Goal: Navigation & Orientation: Go to known website

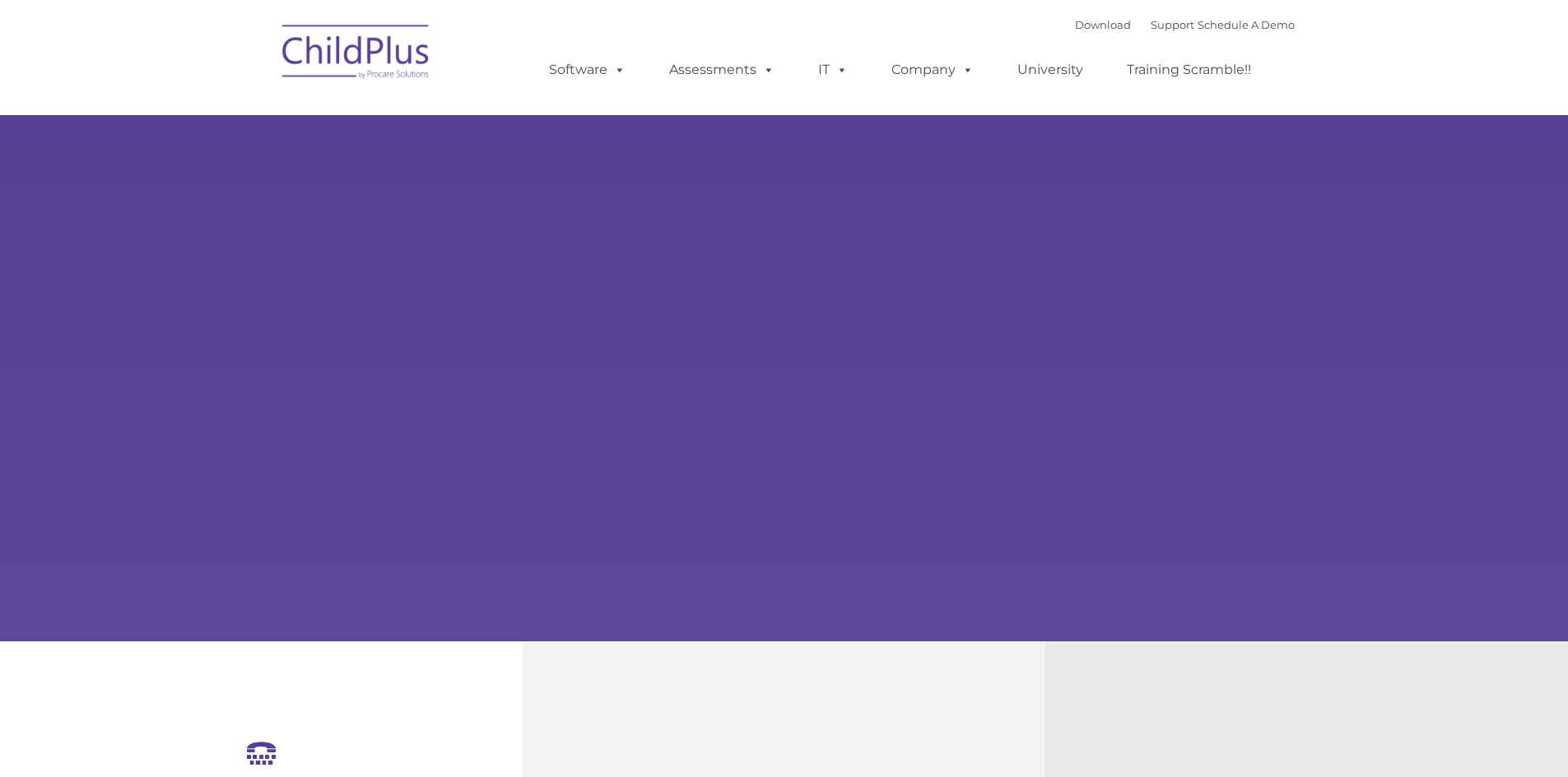
select select "MEDIUM"
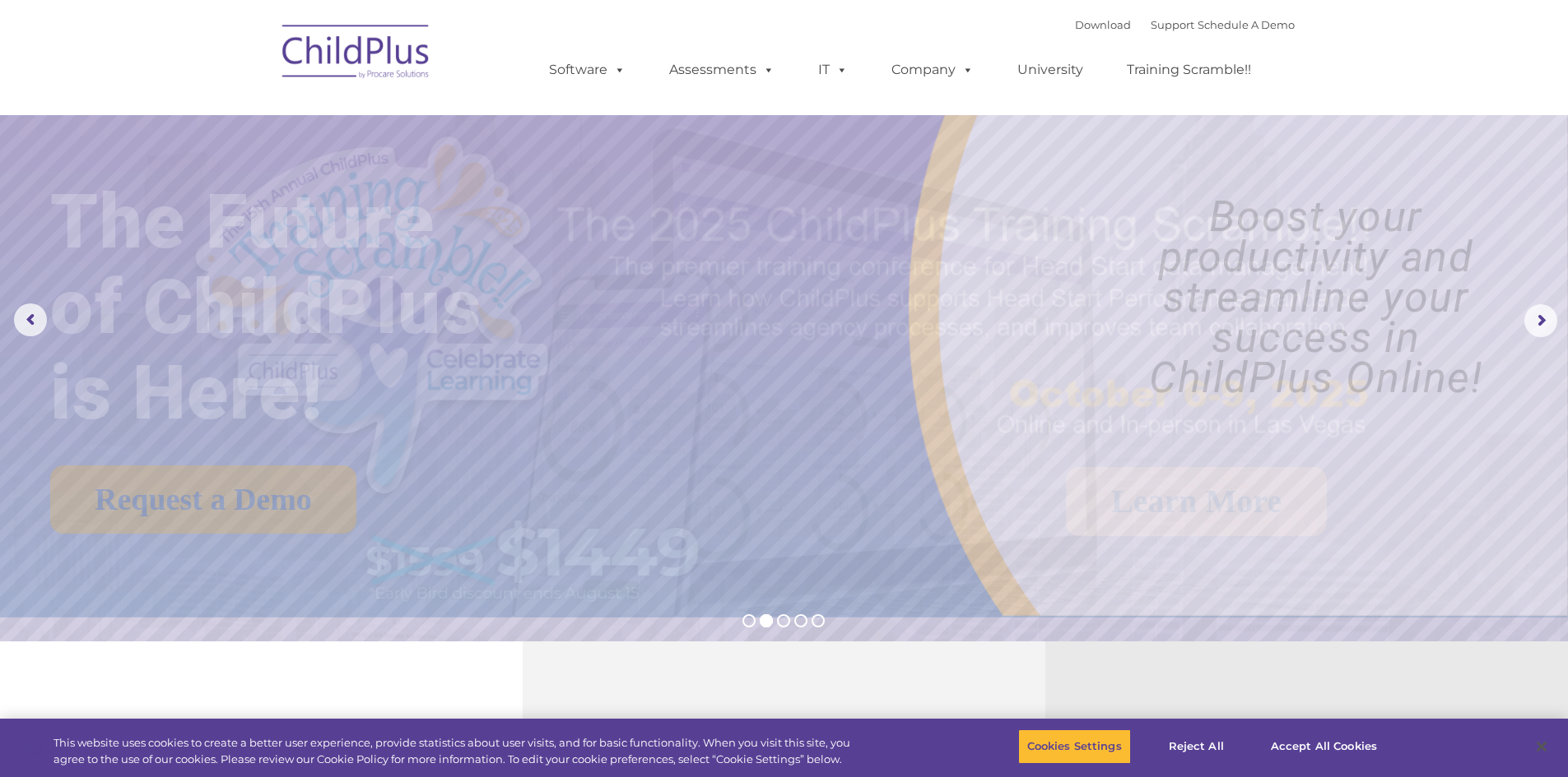
click at [338, 61] on img at bounding box center [356, 54] width 165 height 82
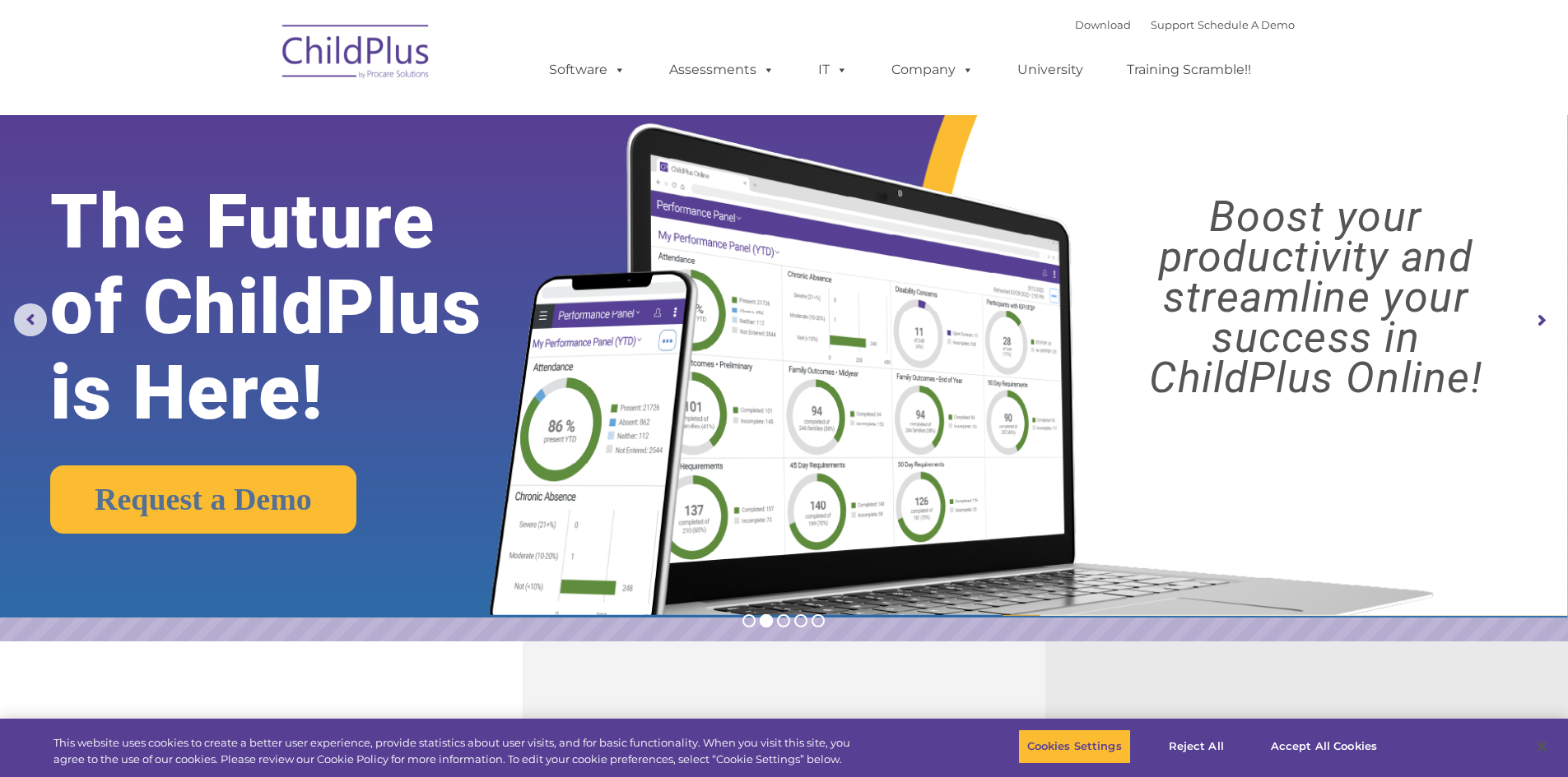
scroll to position [111, 0]
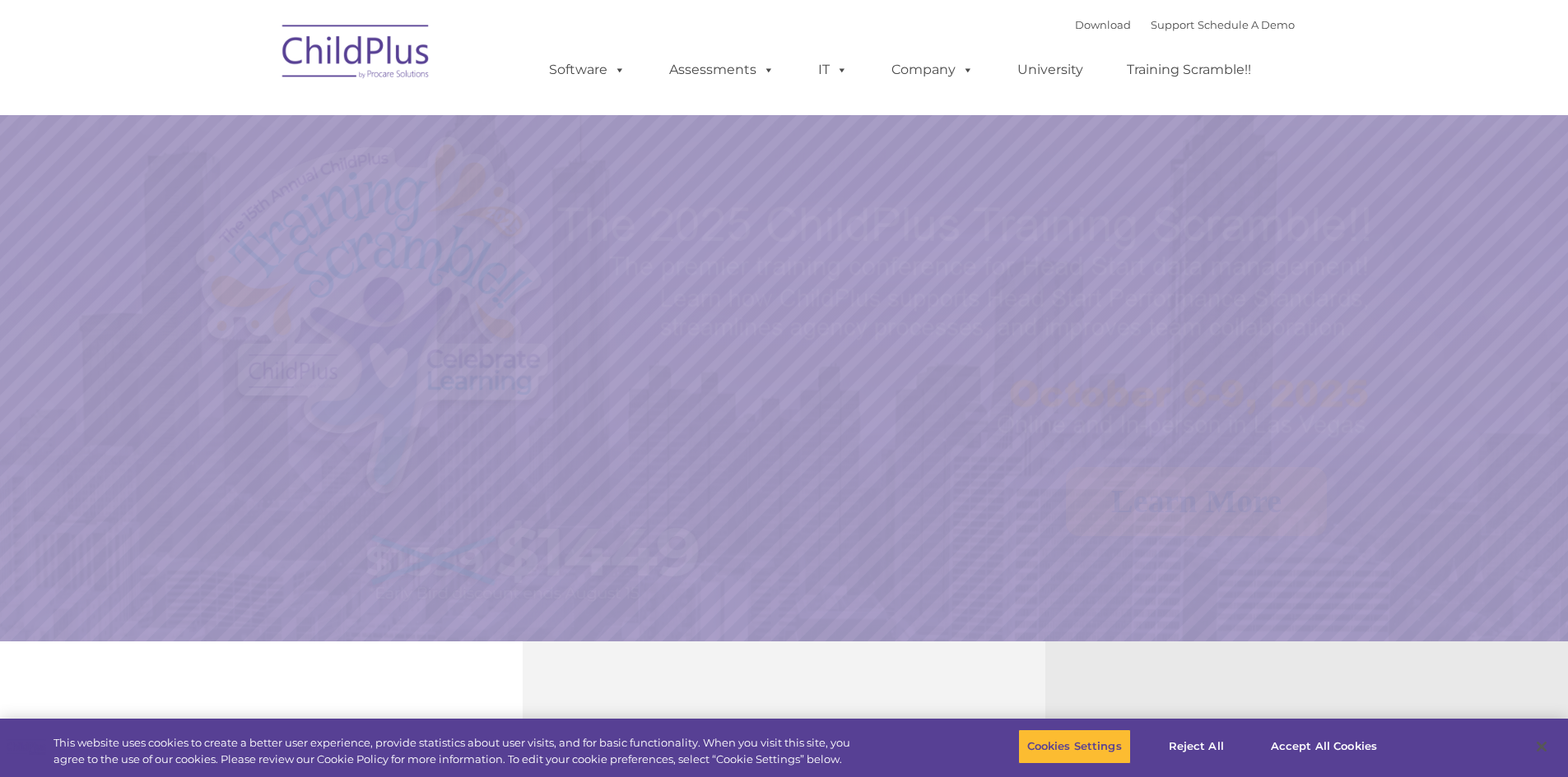
select select "MEDIUM"
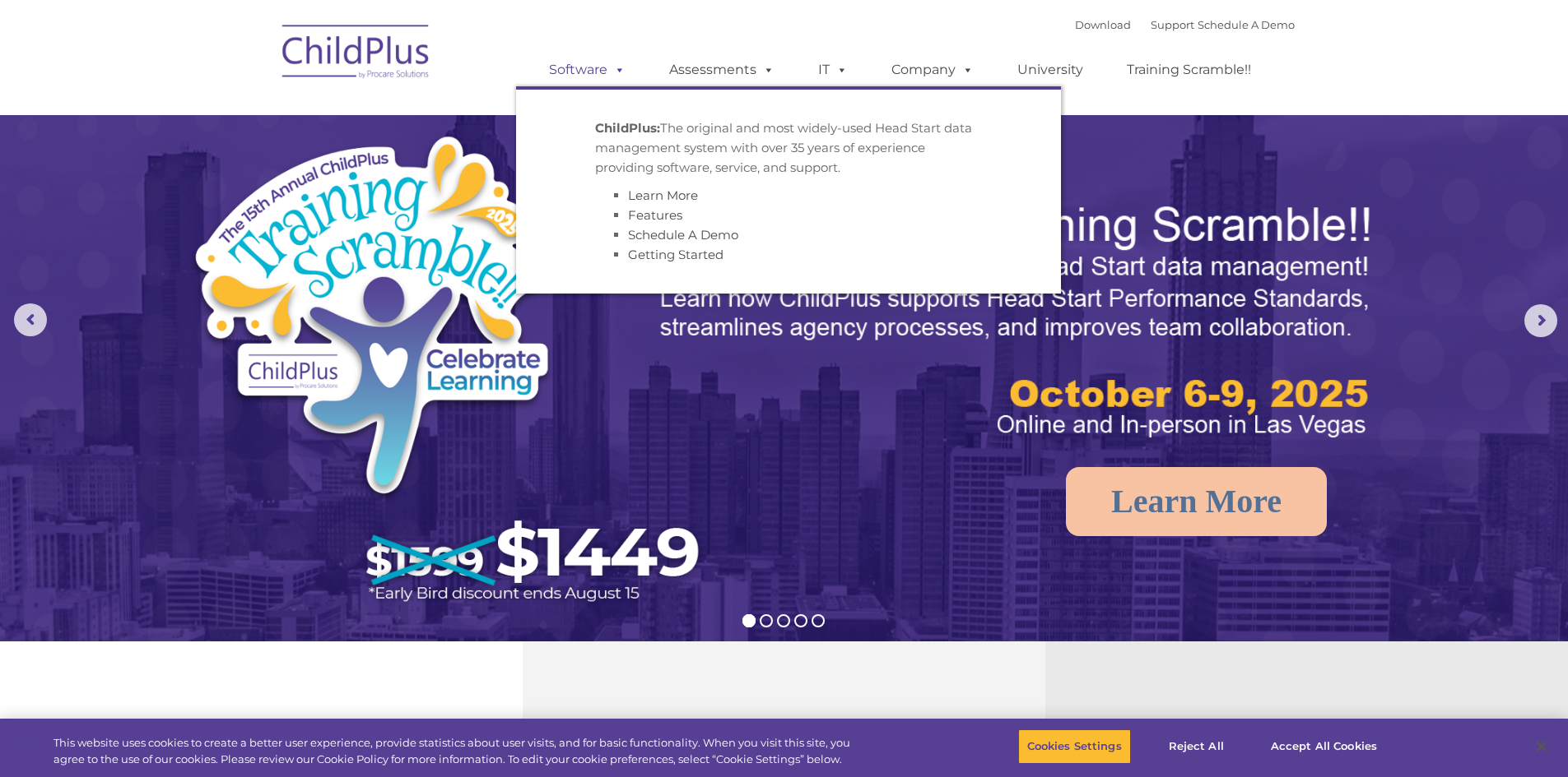
click at [621, 72] on span at bounding box center [616, 69] width 19 height 16
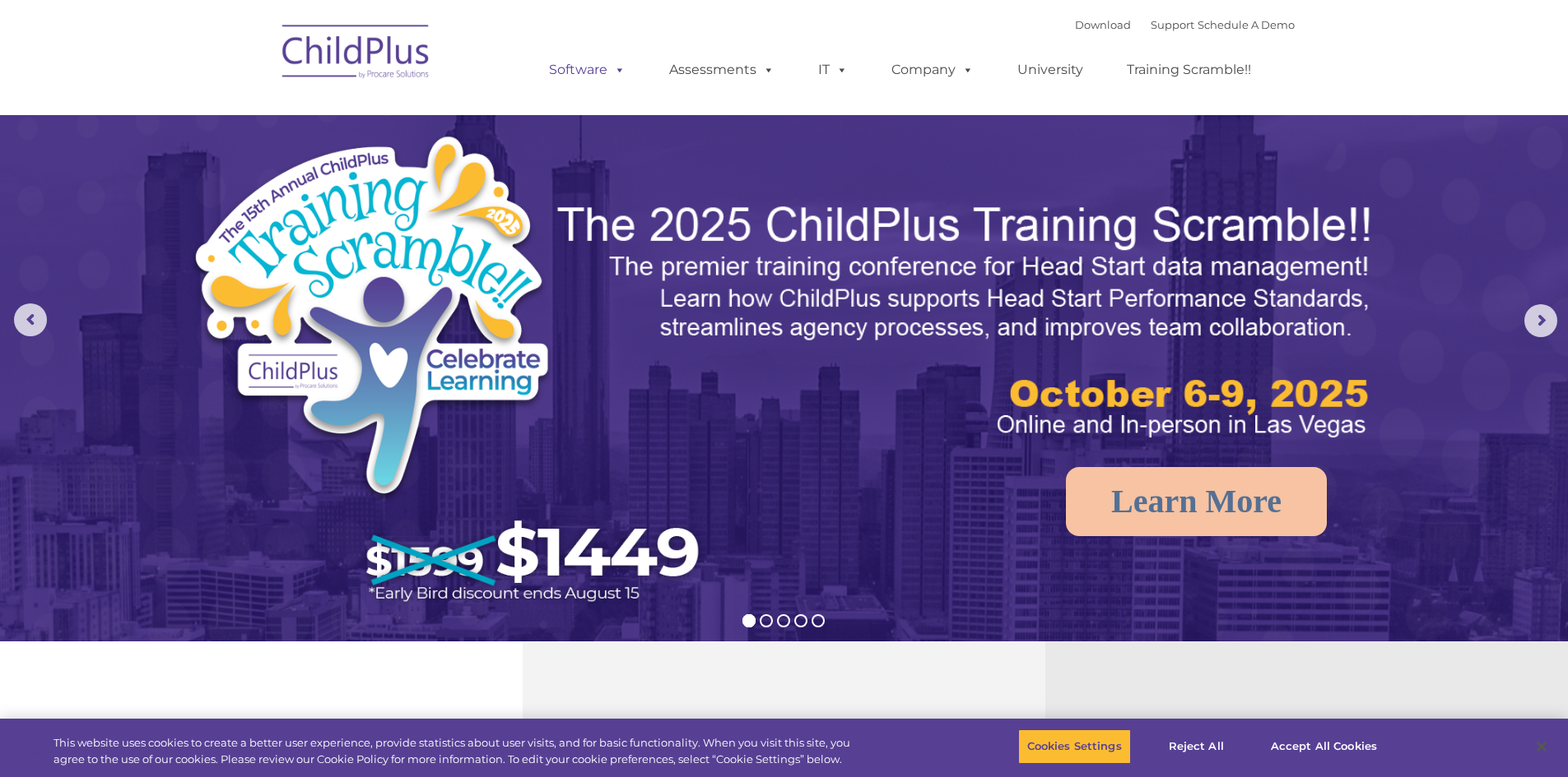
click at [620, 72] on span at bounding box center [616, 69] width 19 height 16
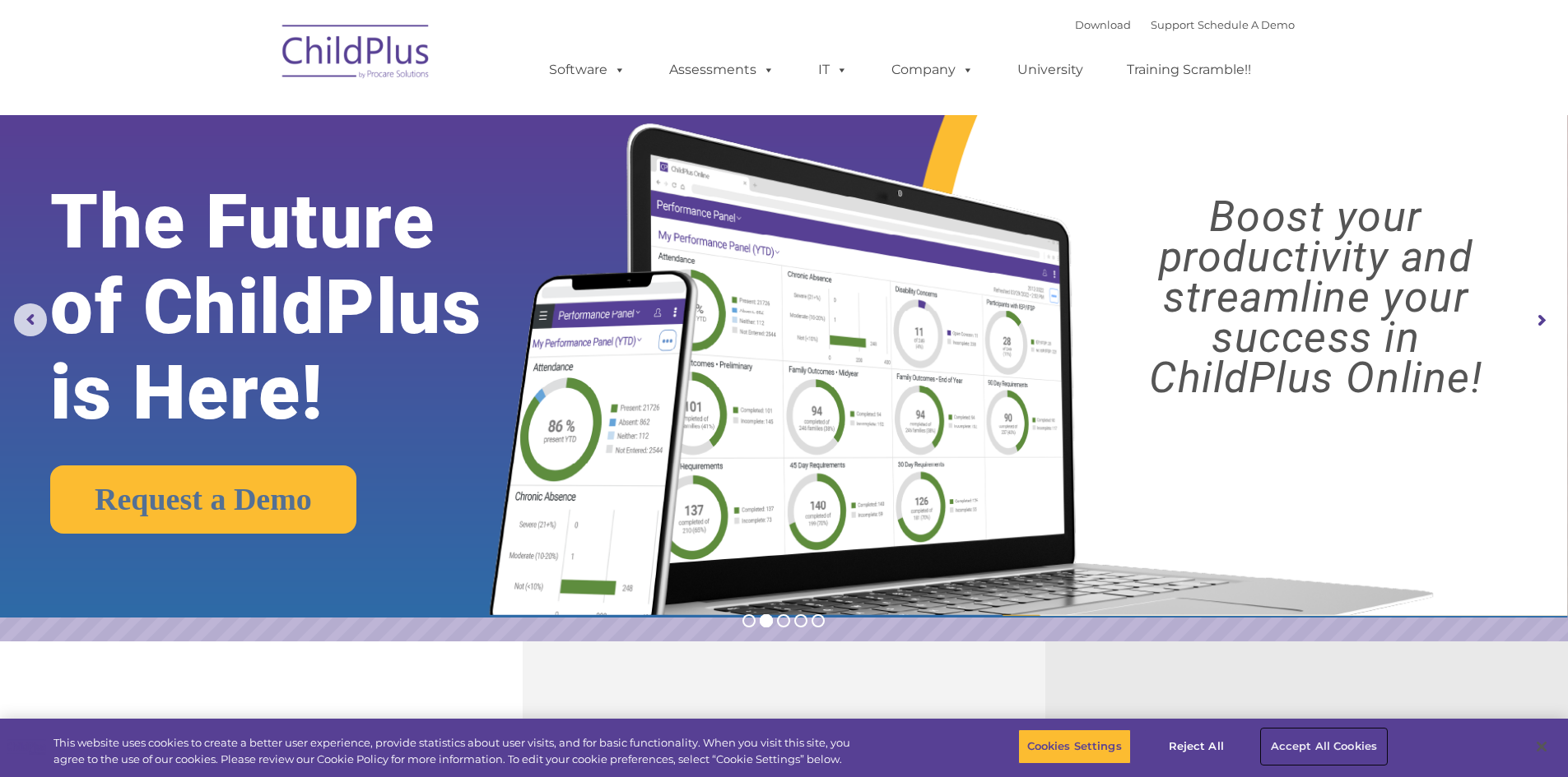
click at [1341, 743] on button "Accept All Cookies" at bounding box center [1323, 747] width 124 height 34
